Goal: Task Accomplishment & Management: Complete application form

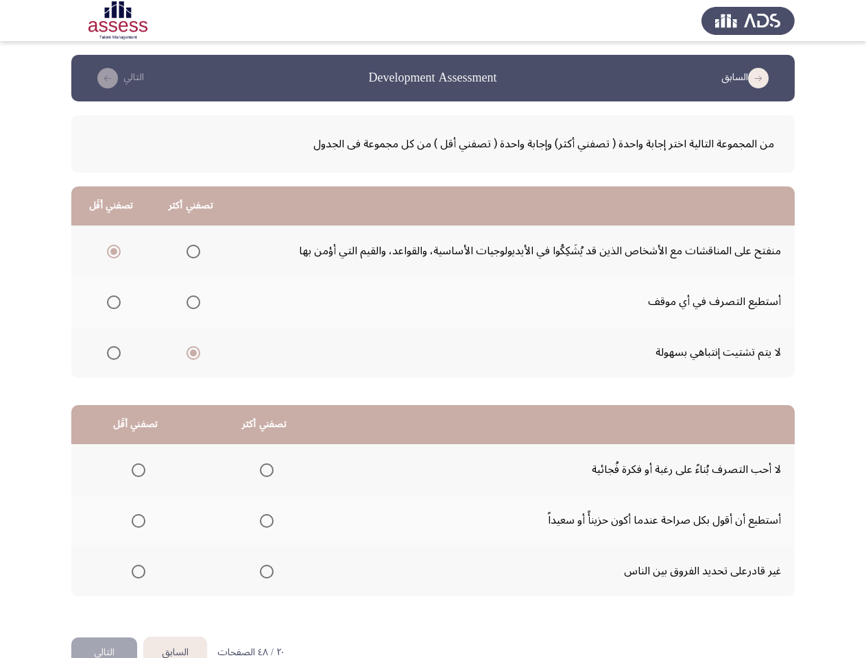
click at [433, 346] on td "لا يتم تشتيت إنتباهي بسهولة" at bounding box center [512, 352] width 564 height 51
click at [747, 78] on button "السابق" at bounding box center [747, 78] width 61 height 22
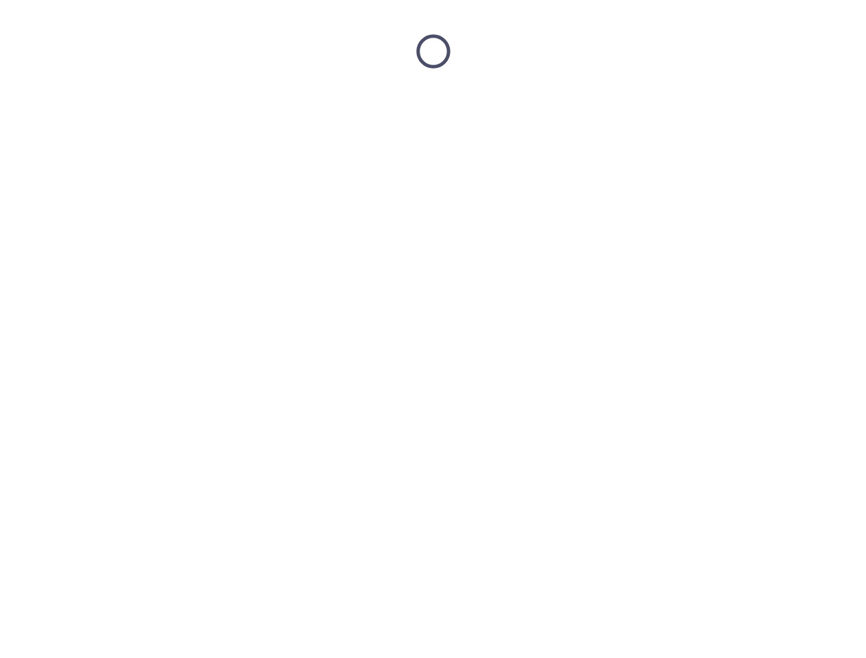
click at [119, 78] on html at bounding box center [433, 51] width 866 height 103
click at [191, 103] on html at bounding box center [433, 51] width 866 height 103
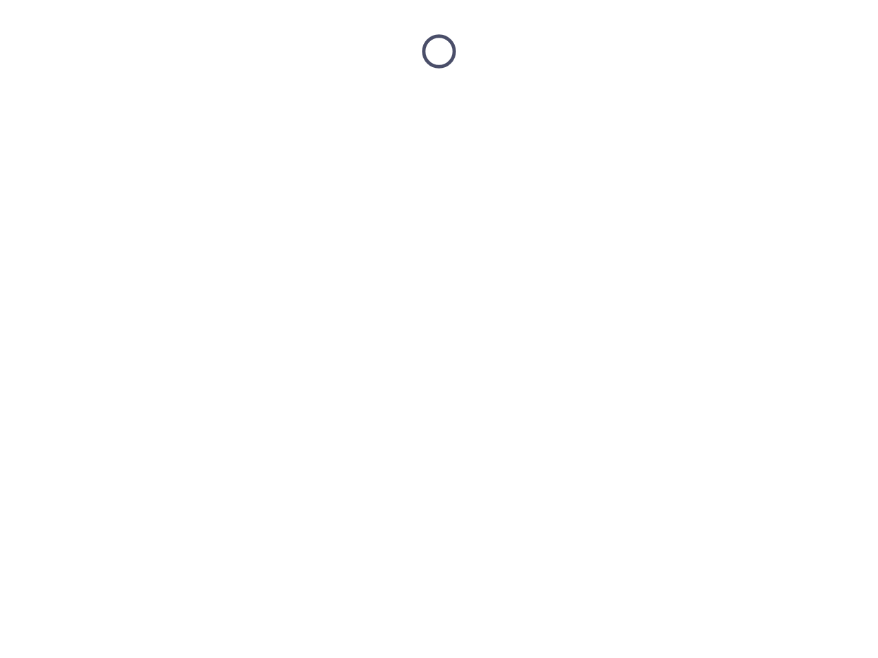
click at [111, 103] on html at bounding box center [439, 51] width 878 height 103
click at [191, 103] on html at bounding box center [439, 51] width 878 height 103
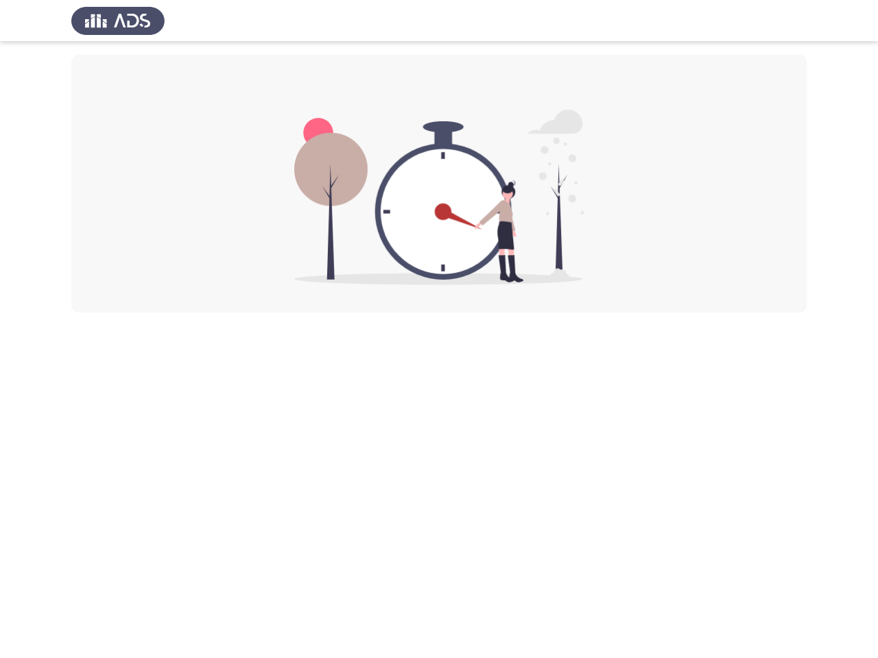
click at [191, 313] on html at bounding box center [439, 156] width 878 height 313
click at [111, 313] on html at bounding box center [439, 156] width 878 height 313
click at [264, 313] on html at bounding box center [439, 156] width 878 height 313
